Goal: Find specific page/section: Find specific page/section

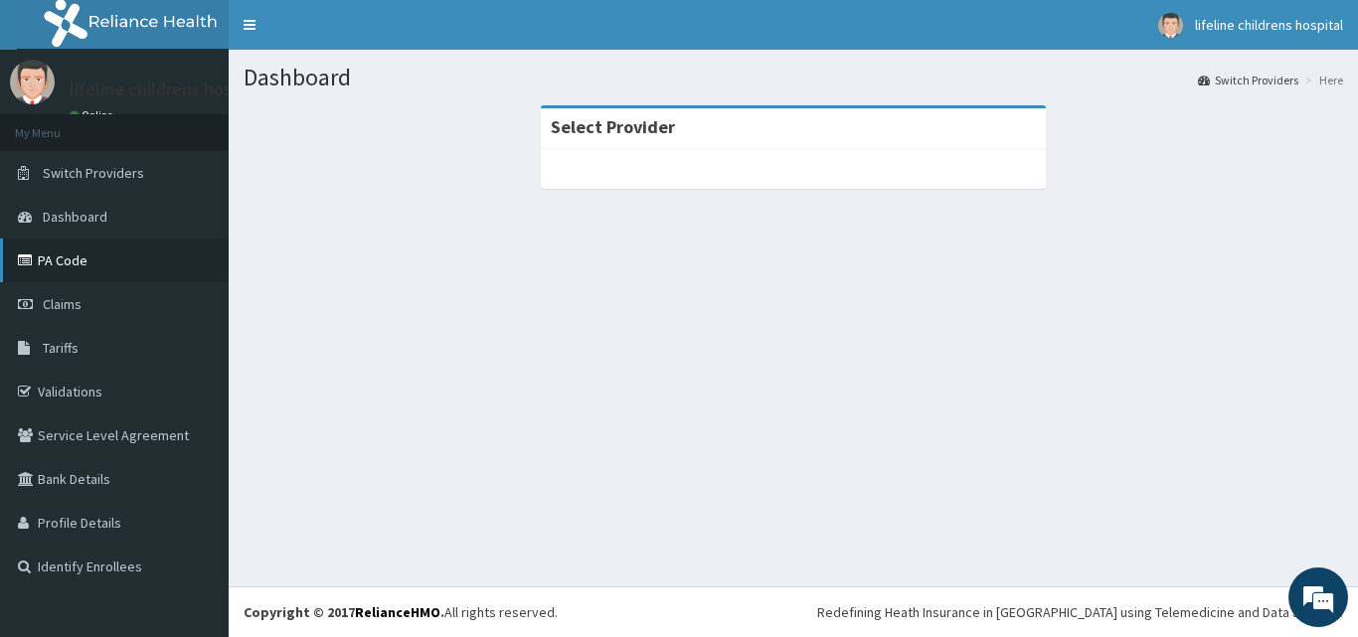
click at [92, 271] on link "PA Code" at bounding box center [114, 261] width 229 height 44
click at [97, 269] on link "PA Code" at bounding box center [114, 261] width 229 height 44
drag, startPoint x: 98, startPoint y: 269, endPoint x: 107, endPoint y: 263, distance: 10.7
click at [99, 269] on link "PA Code" at bounding box center [114, 261] width 229 height 44
click at [107, 263] on link "PA Code" at bounding box center [114, 261] width 229 height 44
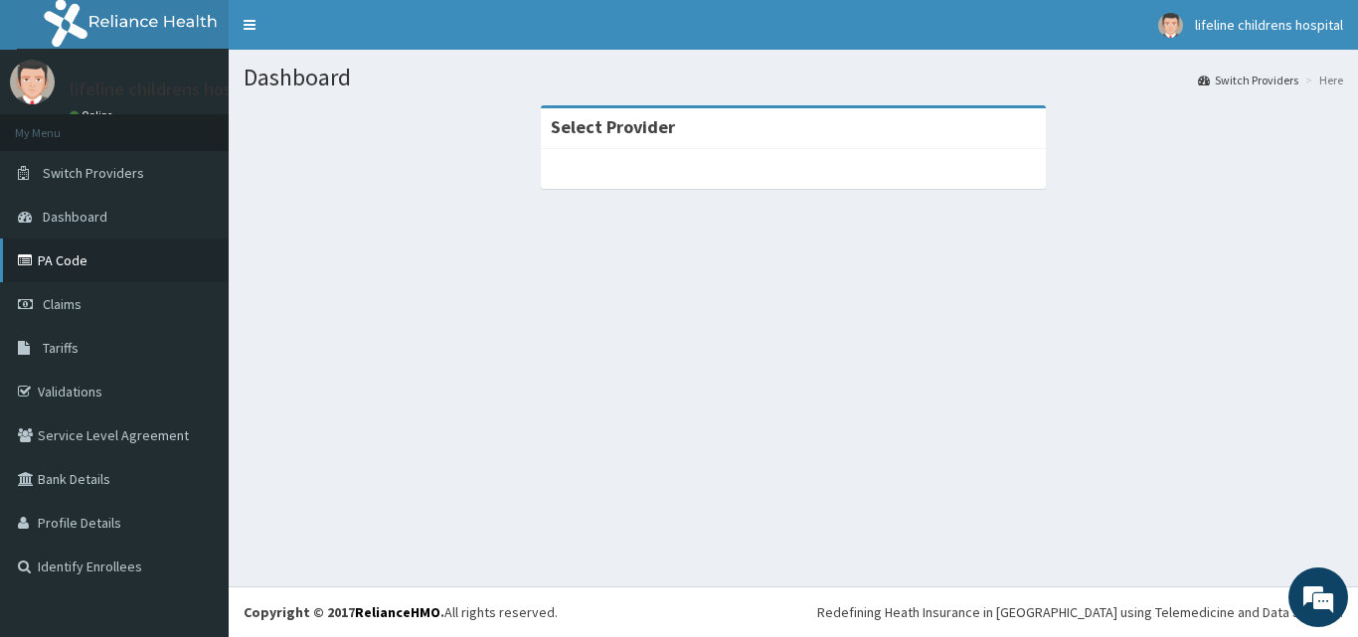
click at [108, 263] on link "PA Code" at bounding box center [114, 261] width 229 height 44
click at [107, 262] on link "PA Code" at bounding box center [114, 261] width 229 height 44
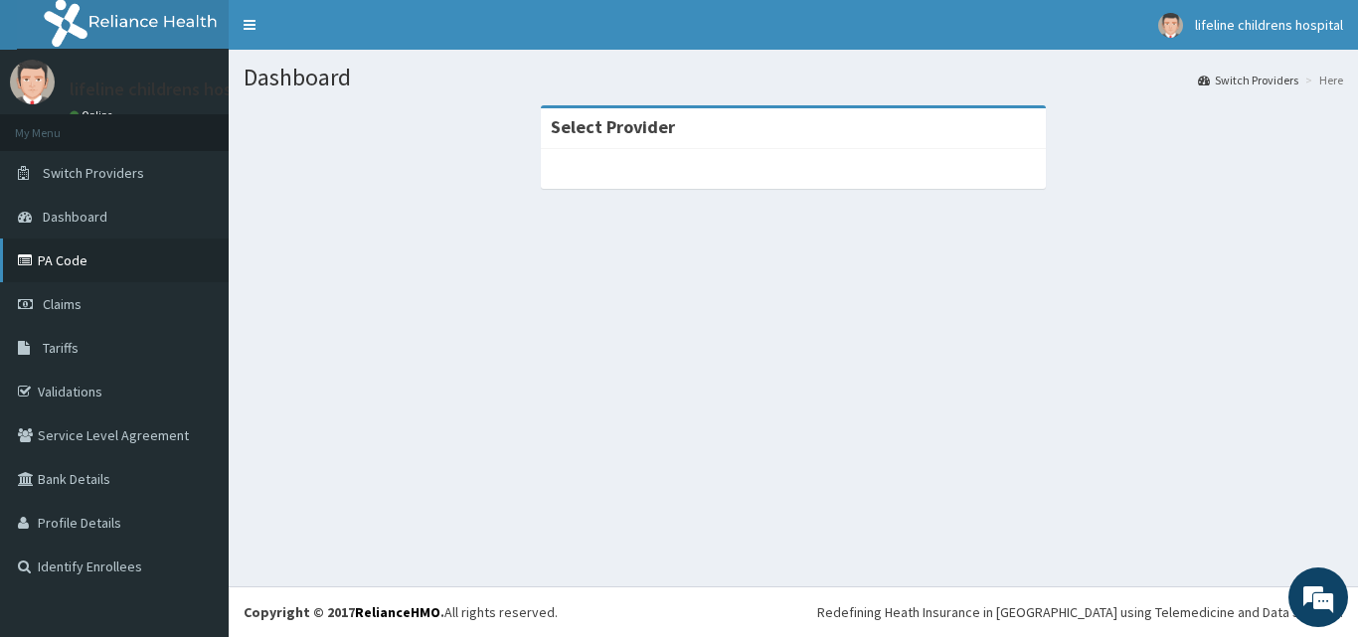
click at [107, 262] on link "PA Code" at bounding box center [114, 261] width 229 height 44
click at [104, 257] on link "PA Code" at bounding box center [114, 261] width 229 height 44
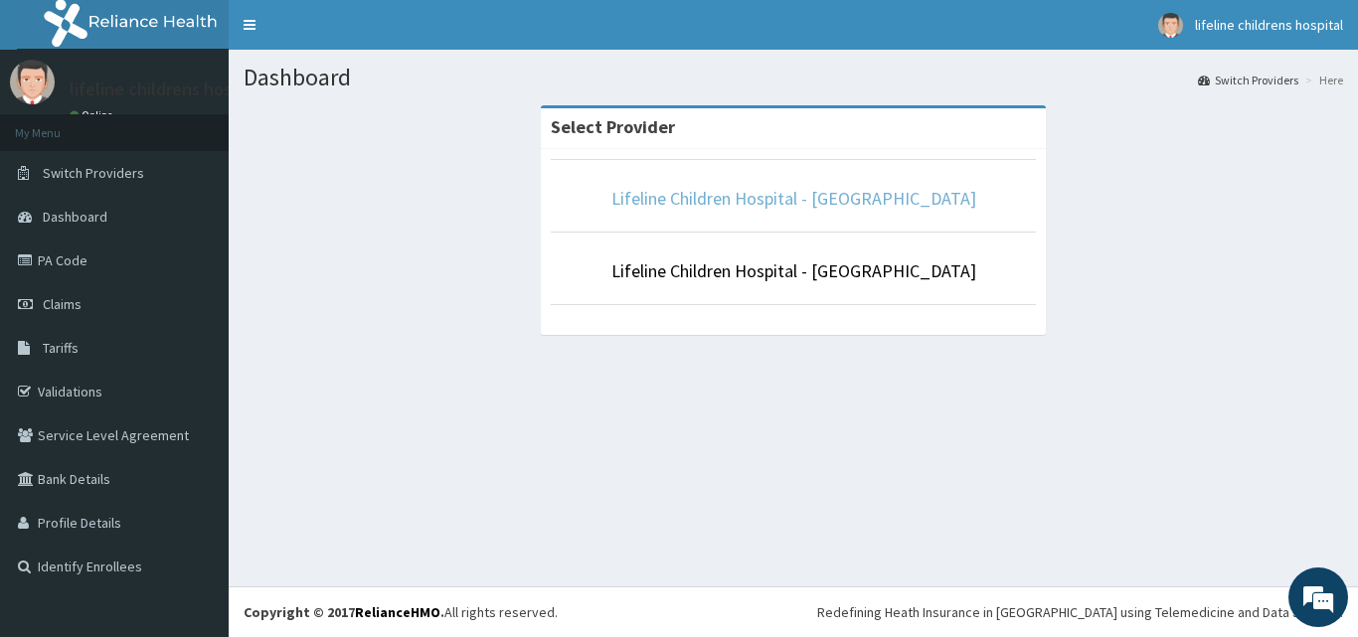
click at [694, 198] on link "Lifeline Children Hospital - [GEOGRAPHIC_DATA]" at bounding box center [793, 198] width 365 height 23
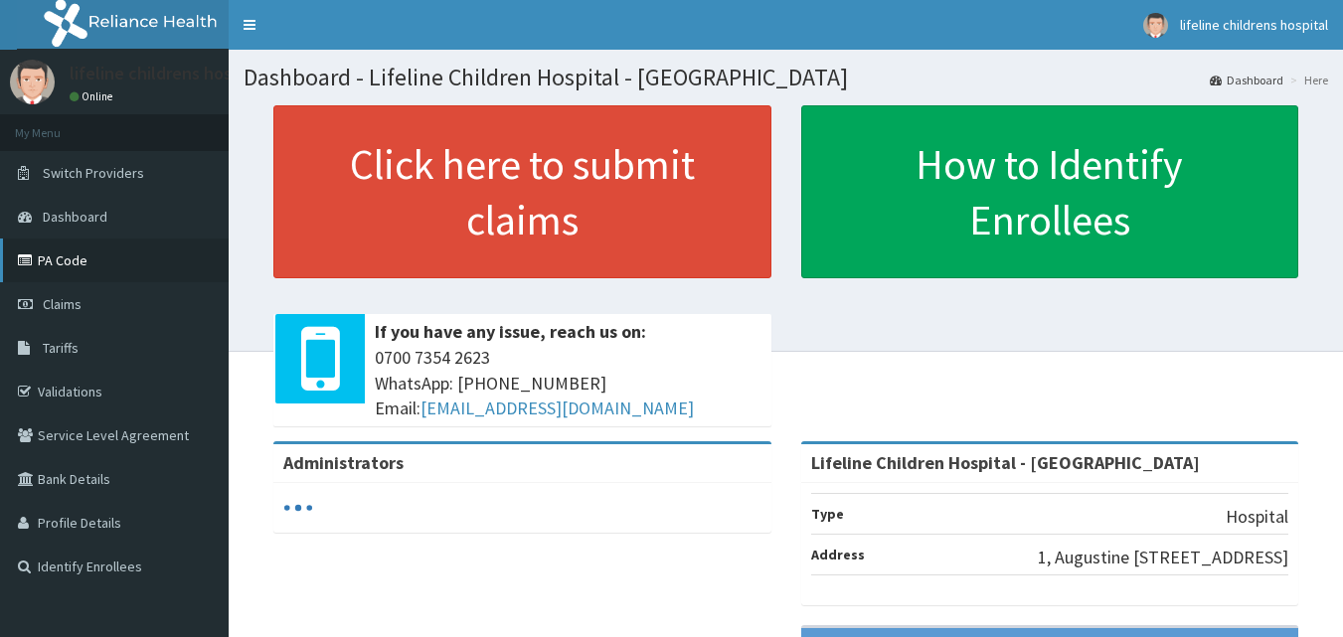
click at [71, 272] on link "PA Code" at bounding box center [114, 261] width 229 height 44
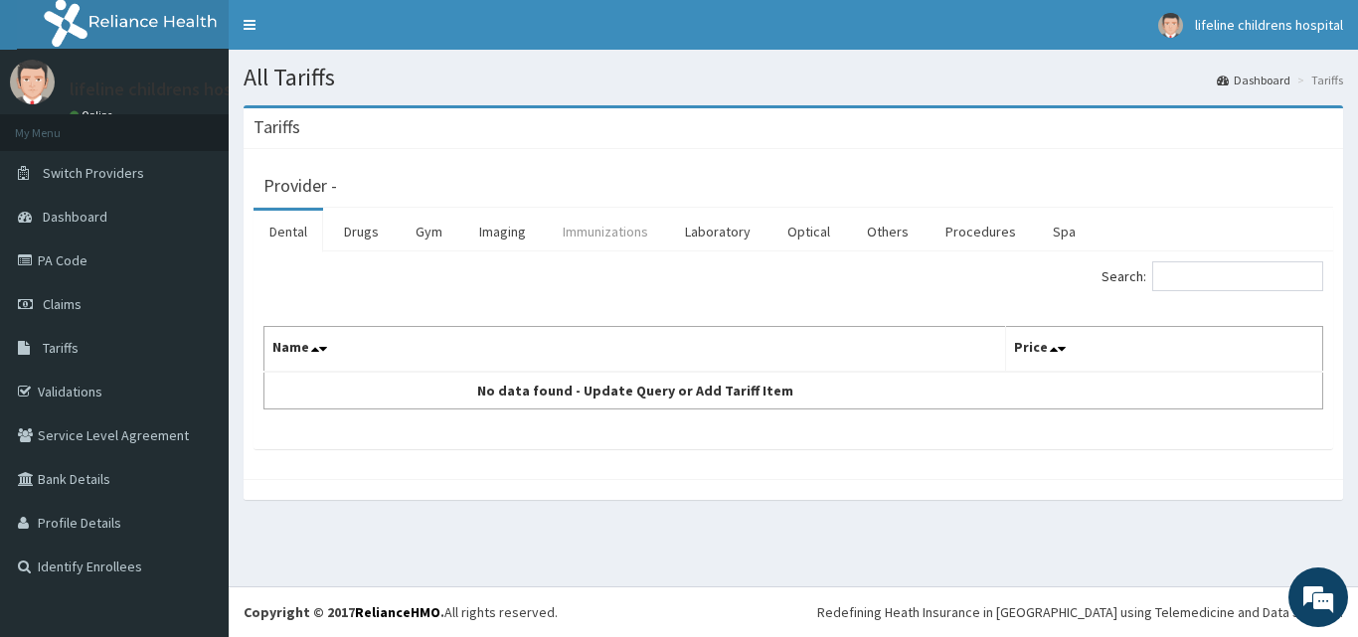
click at [618, 232] on link "Immunizations" at bounding box center [605, 232] width 117 height 42
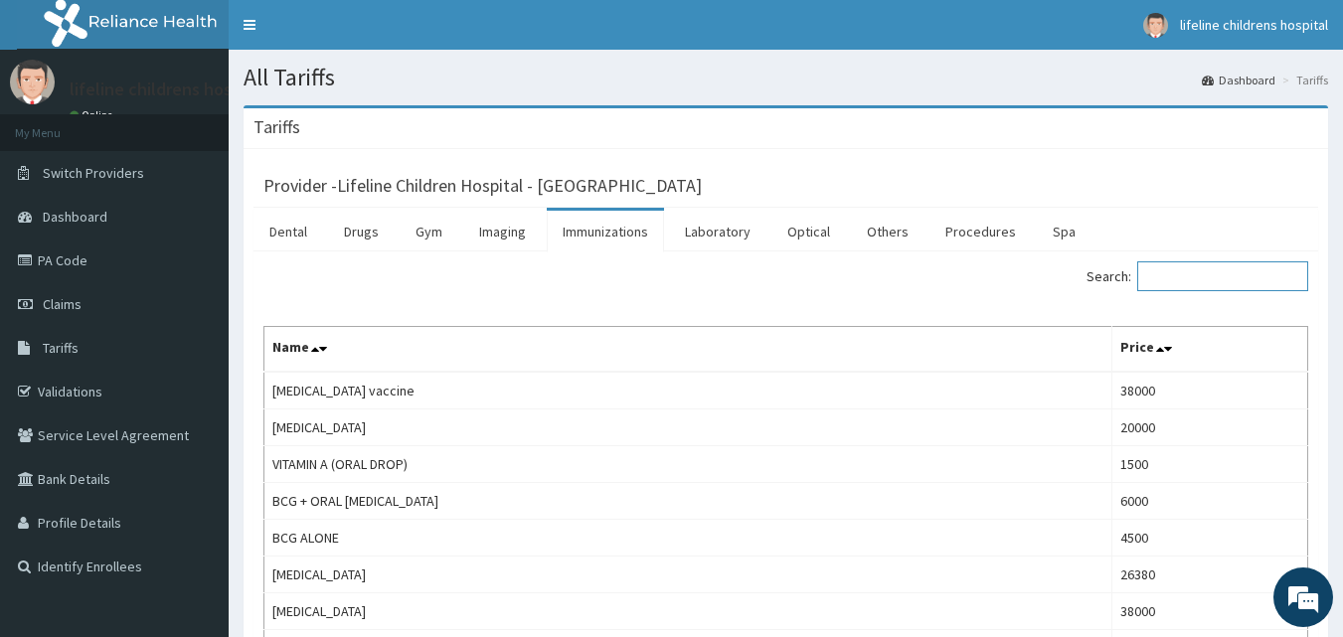
click at [1204, 274] on input "Search:" at bounding box center [1222, 276] width 171 height 30
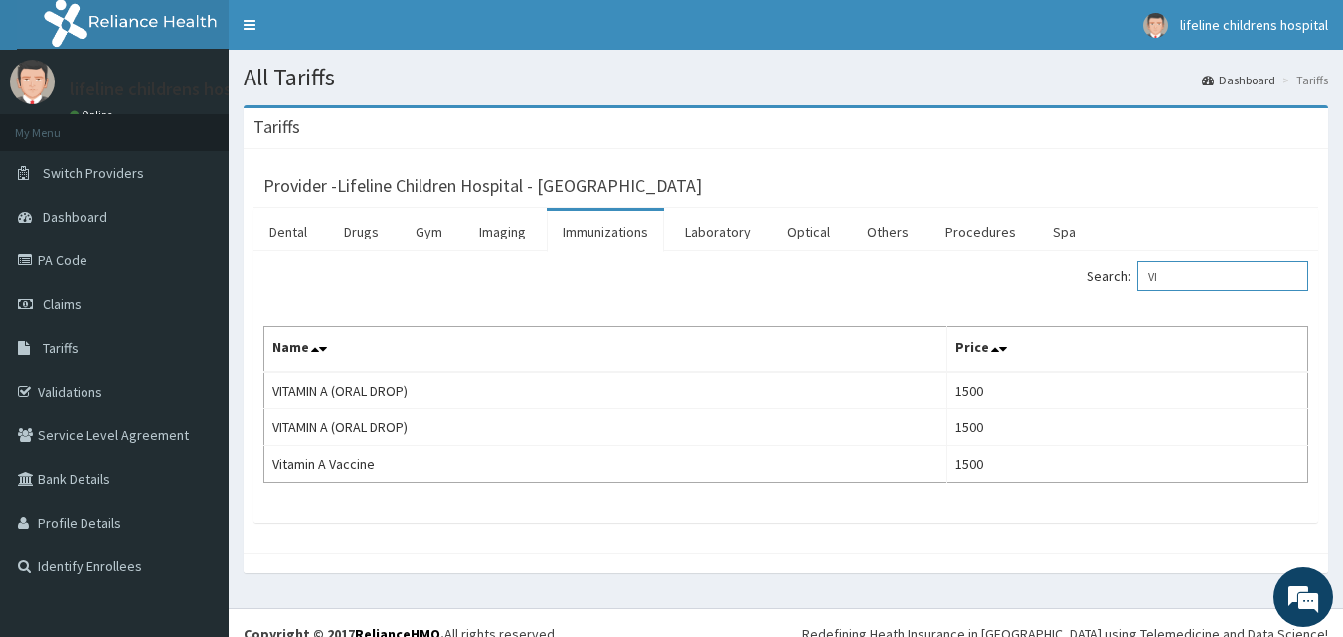
type input "V"
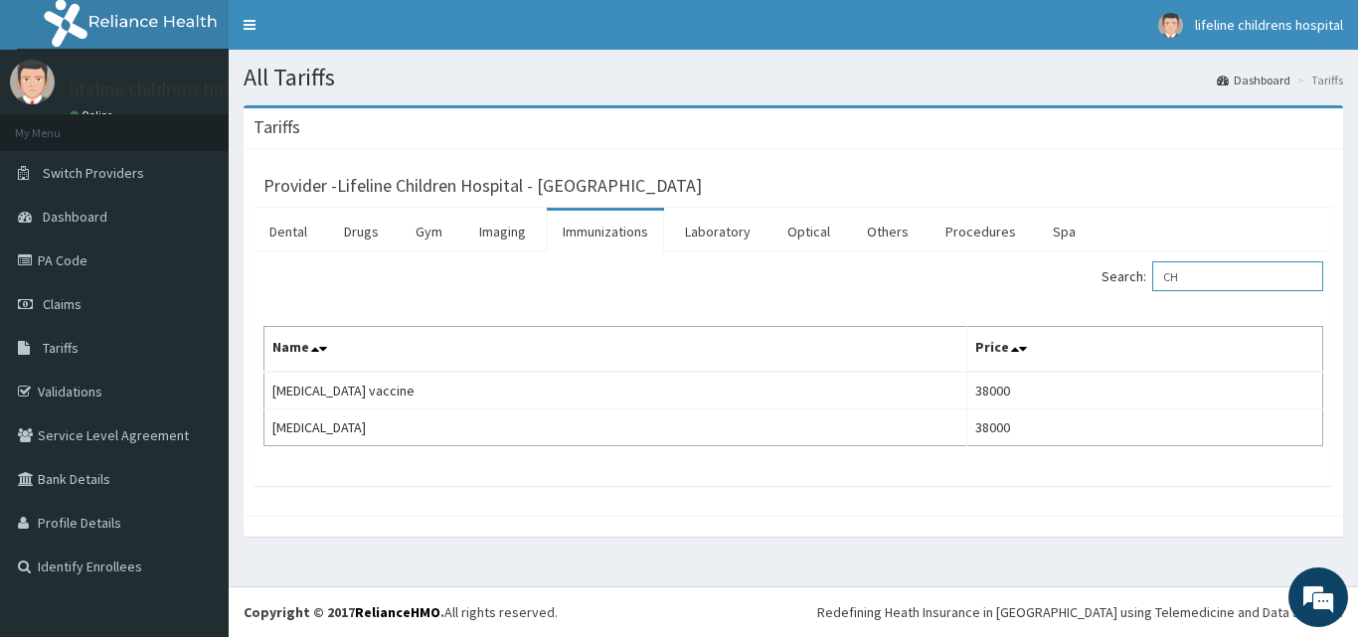
type input "C"
